Goal: Task Accomplishment & Management: Complete application form

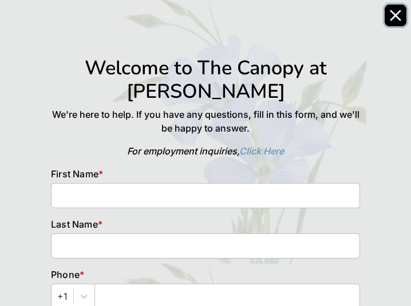
click at [392, 19] on icon "Close" at bounding box center [395, 15] width 9 height 9
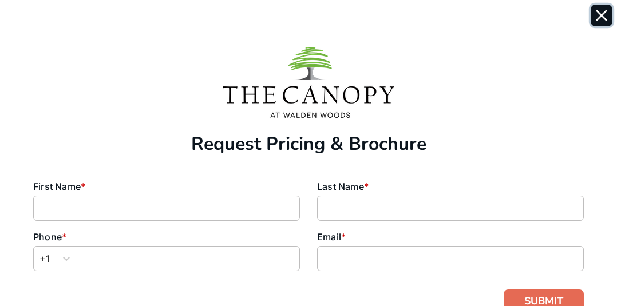
click at [601, 18] on icon "Close" at bounding box center [601, 15] width 11 height 11
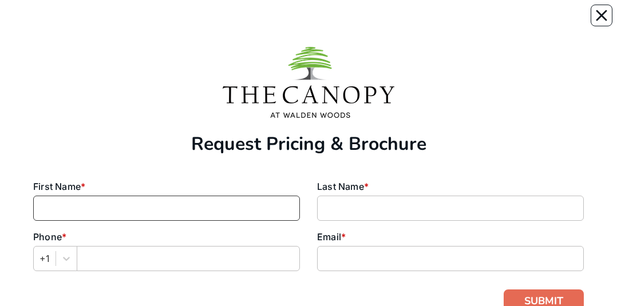
click at [199, 213] on input at bounding box center [166, 208] width 267 height 25
type input "J"
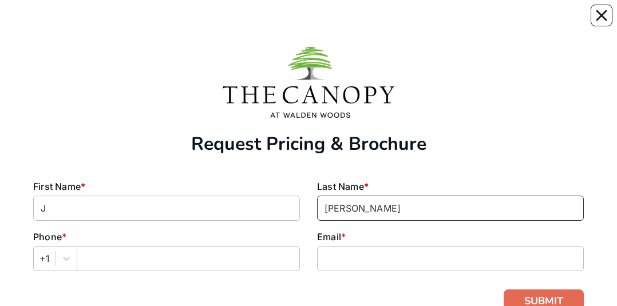
type input "Alex"
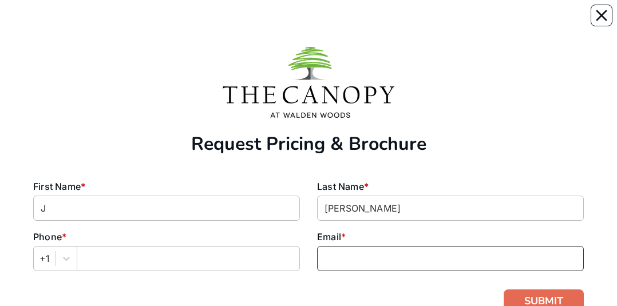
click at [335, 257] on input at bounding box center [450, 258] width 267 height 25
type input "jalex@gmail.com"
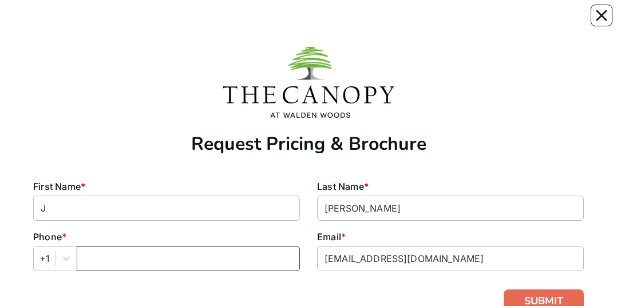
click at [181, 259] on input "text" at bounding box center [188, 258] width 223 height 25
type input "8132223425"
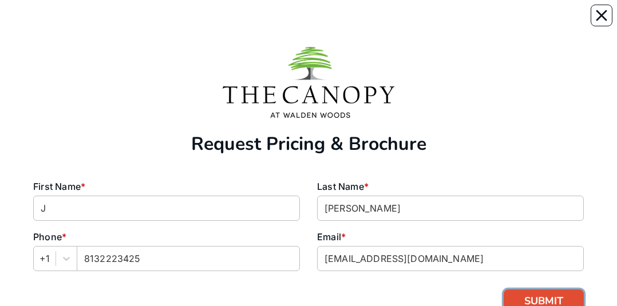
click at [517, 297] on button "SUBMIT" at bounding box center [544, 301] width 80 height 23
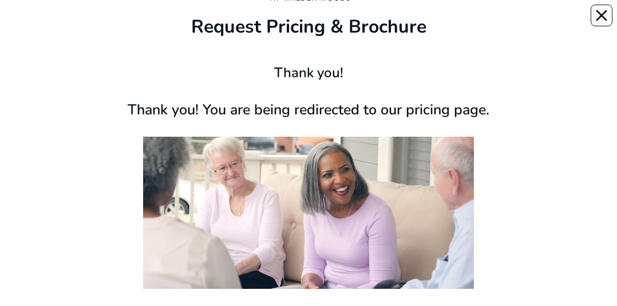
scroll to position [182, 0]
